Goal: Complete application form: Complete application form

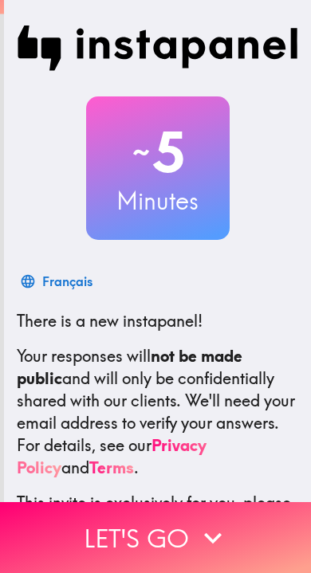
click at [187, 533] on button "Let's go" at bounding box center [155, 537] width 311 height 71
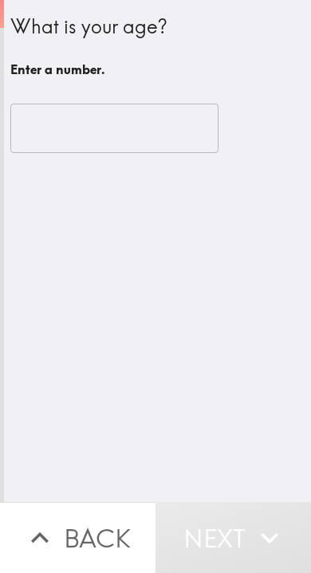
click at [124, 130] on input "number" at bounding box center [114, 128] width 208 height 49
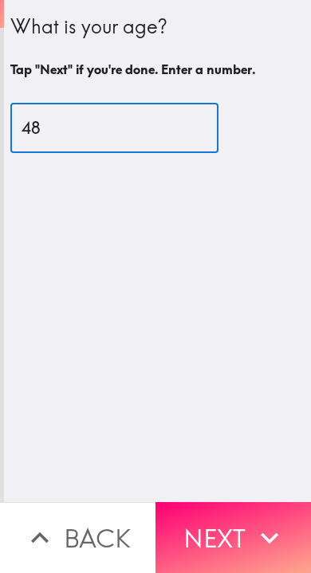
type input "48"
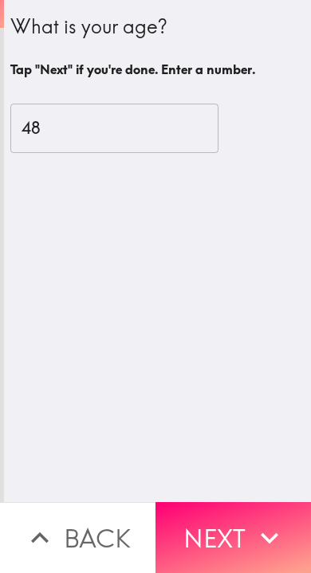
click at [206, 533] on button "Next" at bounding box center [232, 537] width 155 height 71
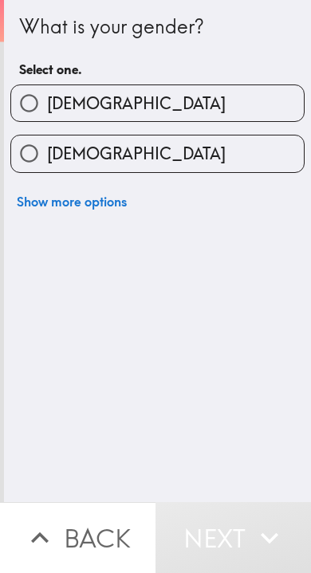
click at [176, 112] on label "[DEMOGRAPHIC_DATA]" at bounding box center [157, 103] width 293 height 36
click at [47, 112] on input "[DEMOGRAPHIC_DATA]" at bounding box center [29, 103] width 36 height 36
radio input "true"
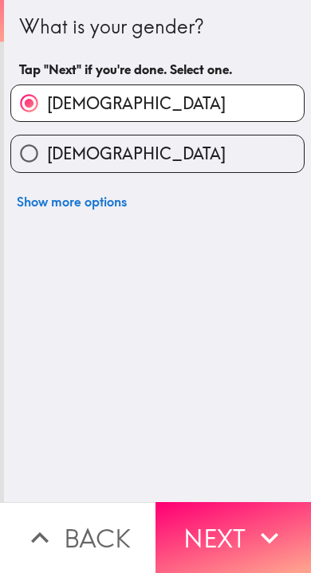
click at [243, 537] on button "Next" at bounding box center [232, 537] width 155 height 71
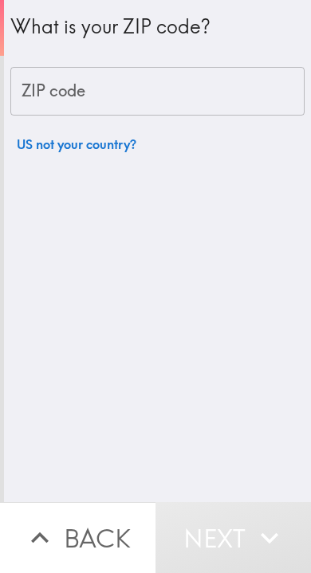
click at [192, 112] on input "ZIP code" at bounding box center [157, 91] width 294 height 49
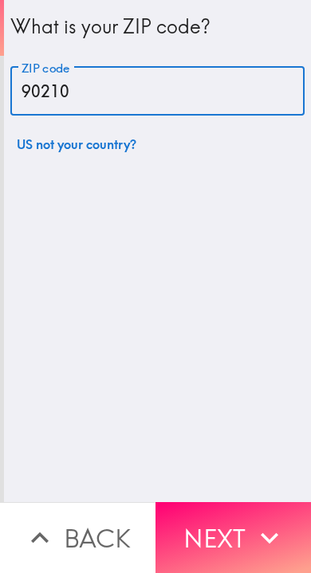
type input "90210"
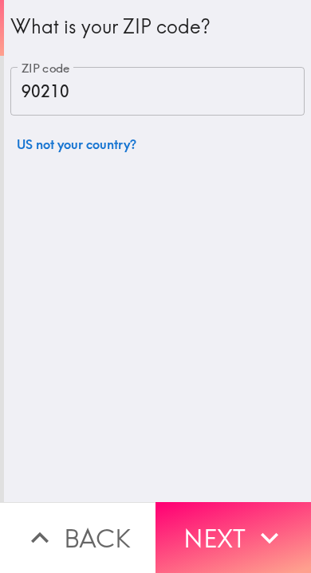
click at [201, 529] on button "Next" at bounding box center [232, 537] width 155 height 71
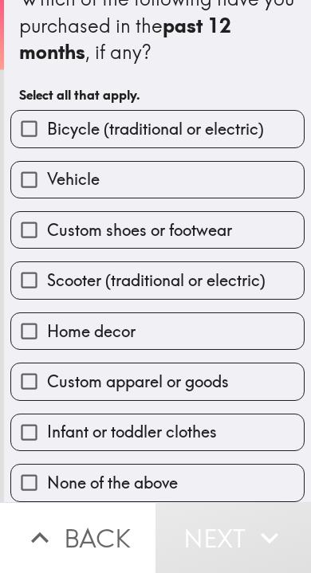
scroll to position [32, 0]
click at [241, 383] on label "Custom apparel or goods" at bounding box center [157, 381] width 293 height 36
click at [47, 383] on input "Custom apparel or goods" at bounding box center [29, 381] width 36 height 36
checkbox input "true"
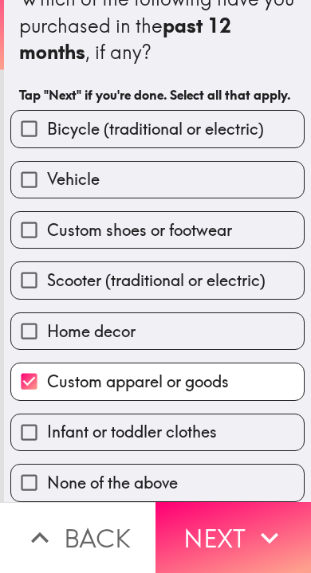
click at [234, 330] on label "Home decor" at bounding box center [157, 331] width 293 height 36
click at [47, 330] on input "Home decor" at bounding box center [29, 331] width 36 height 36
checkbox input "true"
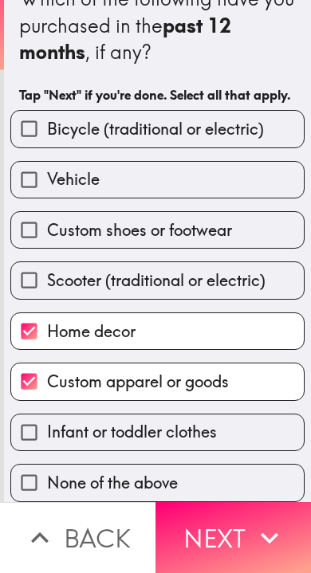
click at [265, 286] on span "Scooter (traditional or electric)" at bounding box center [156, 280] width 218 height 22
click at [47, 286] on input "Scooter (traditional or electric)" at bounding box center [29, 280] width 36 height 36
checkbox input "true"
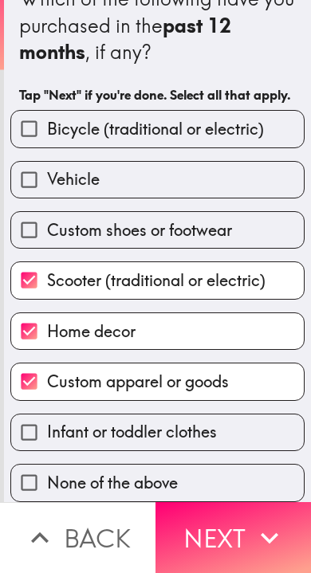
click at [270, 230] on label "Custom shoes or footwear" at bounding box center [157, 230] width 293 height 36
click at [47, 230] on input "Custom shoes or footwear" at bounding box center [29, 230] width 36 height 36
checkbox input "true"
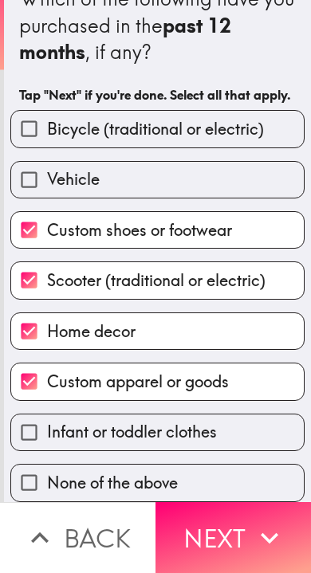
click at [261, 185] on label "Vehicle" at bounding box center [157, 180] width 293 height 36
click at [47, 185] on input "Vehicle" at bounding box center [29, 180] width 36 height 36
checkbox input "true"
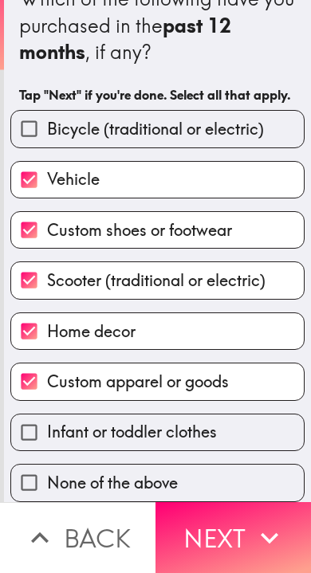
click at [266, 135] on label "Bicycle (traditional or electric)" at bounding box center [157, 129] width 293 height 36
click at [47, 135] on input "Bicycle (traditional or electric)" at bounding box center [29, 129] width 36 height 36
checkbox input "true"
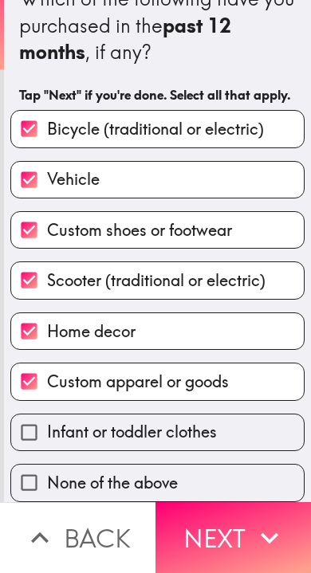
click at [243, 536] on button "Next" at bounding box center [232, 537] width 155 height 71
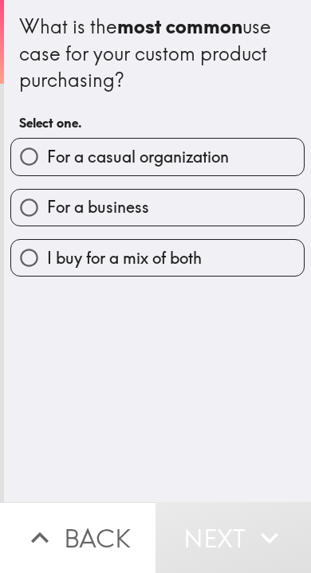
click at [253, 274] on label "I buy for a mix of both" at bounding box center [157, 258] width 293 height 36
click at [47, 274] on input "I buy for a mix of both" at bounding box center [29, 258] width 36 height 36
radio input "true"
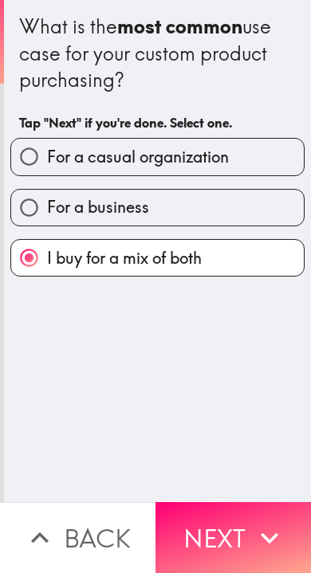
click at [205, 553] on button "Next" at bounding box center [232, 537] width 155 height 71
